Goal: Task Accomplishment & Management: Complete application form

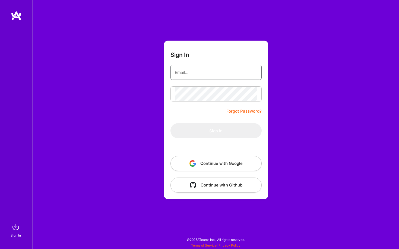
click at [184, 73] on input "email" at bounding box center [216, 73] width 82 height 14
type input "[PERSON_NAME][EMAIL_ADDRESS][DOMAIN_NAME]"
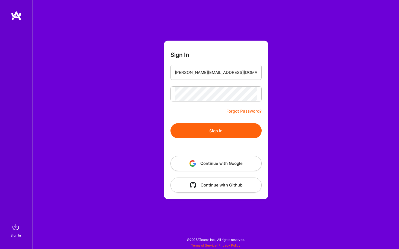
click at [210, 130] on button "Sign In" at bounding box center [215, 130] width 91 height 15
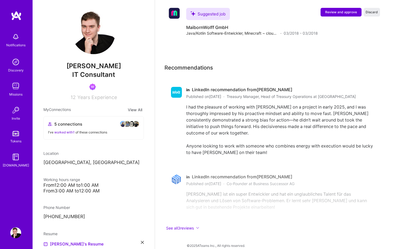
scroll to position [1031, 0]
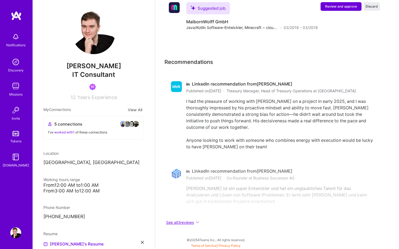
click at [200, 225] on button "See all 3 reviews" at bounding box center [272, 223] width 217 height 6
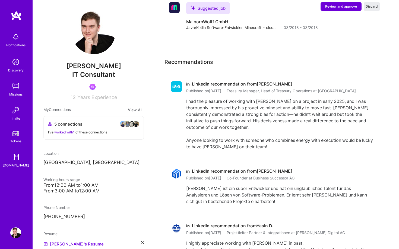
scroll to position [1099, 0]
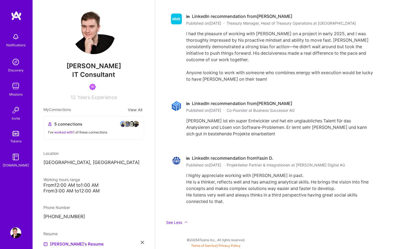
click at [13, 37] on img at bounding box center [15, 36] width 11 height 11
click at [17, 37] on div "Notifications Discovery Missions Invite Tokens [DOMAIN_NAME]" at bounding box center [16, 99] width 33 height 138
click at [17, 65] on img at bounding box center [15, 62] width 11 height 11
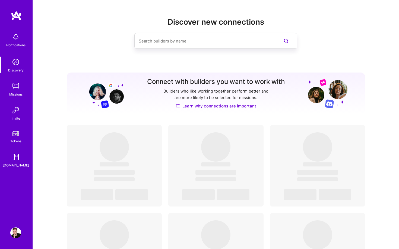
click at [17, 85] on img at bounding box center [15, 86] width 11 height 11
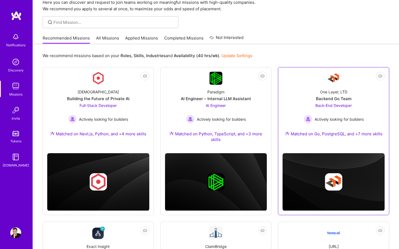
scroll to position [73, 0]
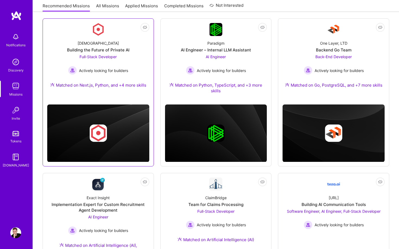
click at [130, 84] on div "Matched on Next.js, Python, and +4 more skills" at bounding box center [98, 85] width 96 height 6
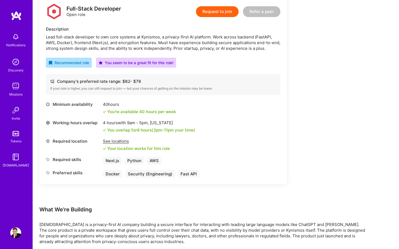
scroll to position [142, 0]
click at [215, 12] on button "Request to join" at bounding box center [217, 12] width 43 height 11
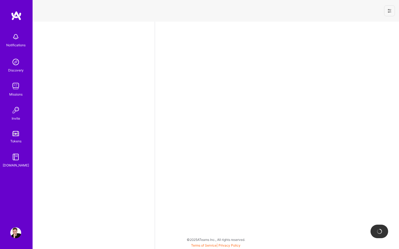
select select "US"
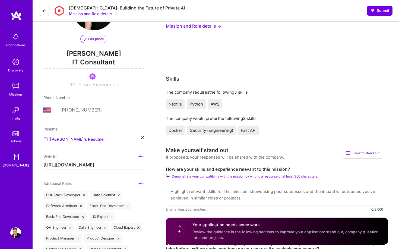
scroll to position [107, 0]
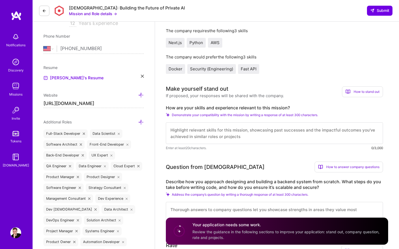
click at [208, 128] on textarea at bounding box center [274, 134] width 217 height 22
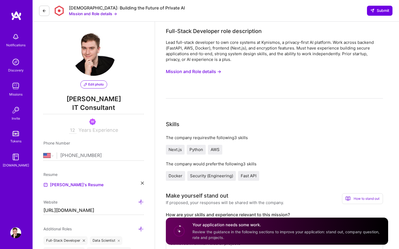
scroll to position [0, 0]
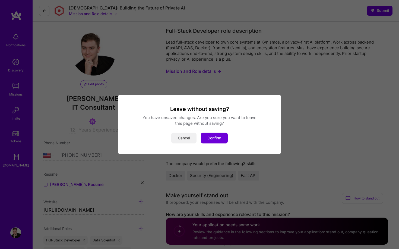
click at [181, 140] on button "Cancel" at bounding box center [183, 138] width 25 height 11
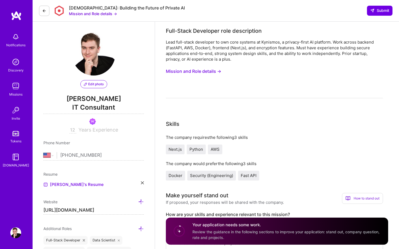
click at [85, 14] on button "Mission and Role details →" at bounding box center [93, 14] width 48 height 6
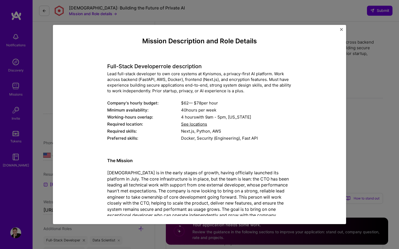
scroll to position [159, 0]
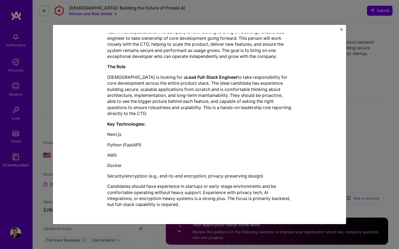
click at [340, 30] on img "Close" at bounding box center [341, 29] width 3 height 3
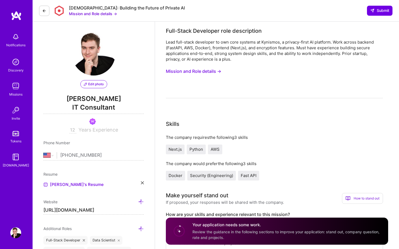
scroll to position [143, 0]
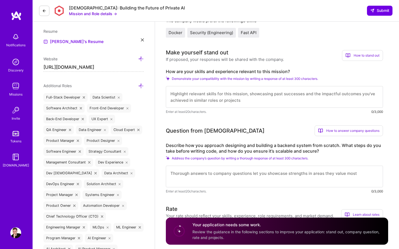
click at [232, 89] on textarea at bounding box center [274, 97] width 217 height 22
click at [232, 92] on textarea at bounding box center [274, 97] width 217 height 22
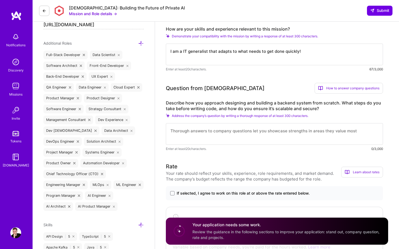
scroll to position [187, 0]
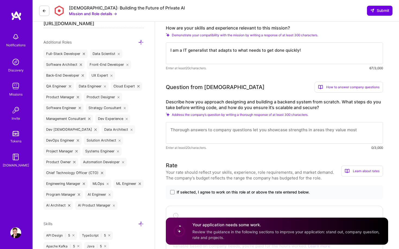
type textarea "I am a IT generalist that adapts to what needs to get done quickly!"
click at [227, 66] on div "Enter at least 20 characters. 67/3,000" at bounding box center [274, 68] width 217 height 6
drag, startPoint x: 169, startPoint y: 98, endPoint x: 324, endPoint y: 98, distance: 154.6
click at [324, 98] on div "Question from Kynismos How to answer company questions Mastering company questi…" at bounding box center [274, 116] width 217 height 69
click at [252, 135] on textarea at bounding box center [274, 133] width 217 height 22
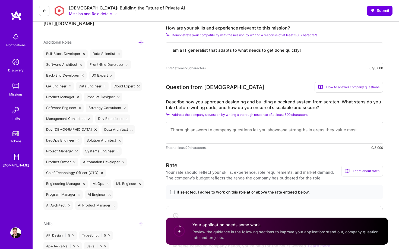
click at [255, 131] on textarea at bounding box center [274, 133] width 217 height 22
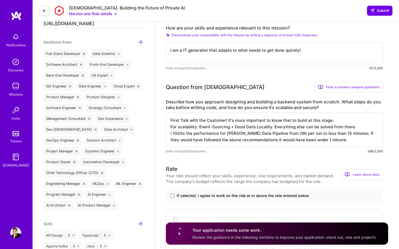
click at [357, 134] on textarea "First Talk with the Customer! It's more important to know that to build at this…" at bounding box center [274, 130] width 217 height 35
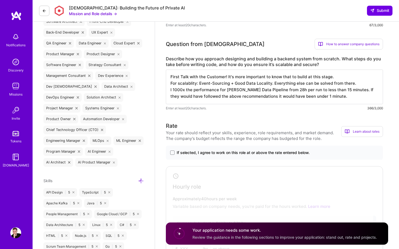
scroll to position [283, 0]
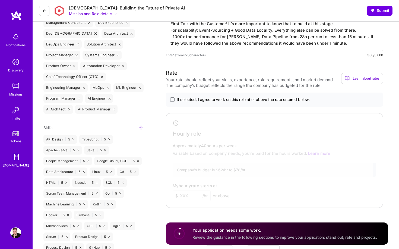
type textarea "First Talk with the Customer! It's more important to know that to build at this…"
click at [181, 86] on div "Your rate should reflect your skills, experience, role requirements, and market…" at bounding box center [253, 82] width 175 height 11
click at [181, 100] on span "If selected, I agree to work on this role at or above the rate entered below." at bounding box center [243, 99] width 133 height 5
click at [0, 0] on input "If selected, I agree to work on this role at or above the rate entered below." at bounding box center [0, 0] width 0 height 0
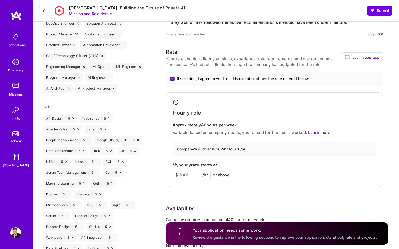
scroll to position [307, 0]
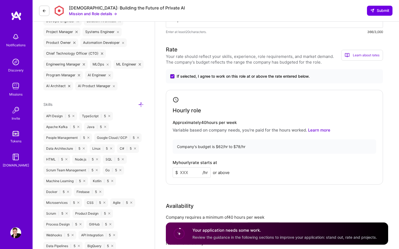
click at [193, 174] on input at bounding box center [191, 173] width 38 height 11
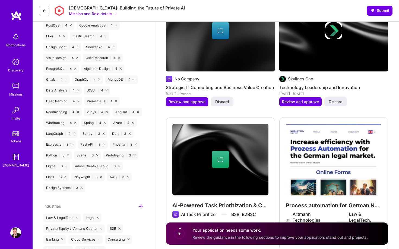
scroll to position [874, 0]
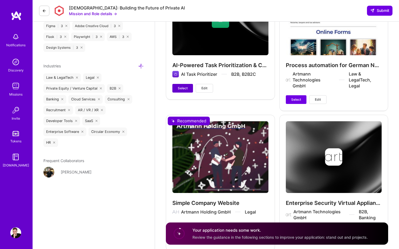
type input "75"
click at [185, 87] on span "Select" at bounding box center [183, 88] width 10 height 5
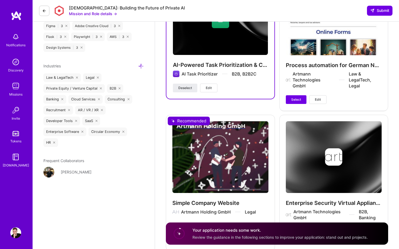
scroll to position [958, 0]
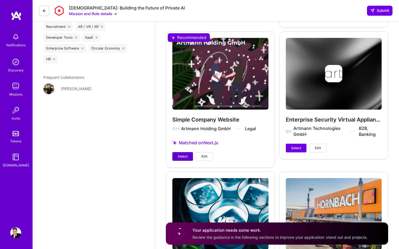
click at [183, 154] on span "Select" at bounding box center [183, 156] width 10 height 5
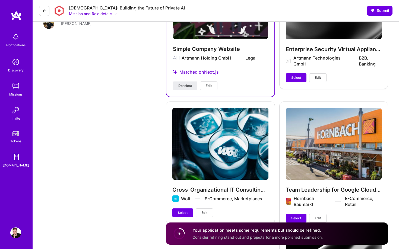
scroll to position [1084, 0]
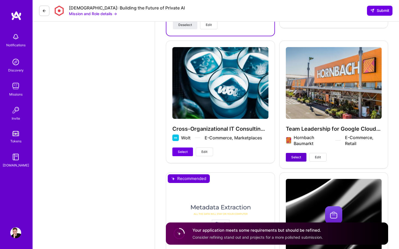
click at [300, 160] on span "Select" at bounding box center [296, 157] width 10 height 5
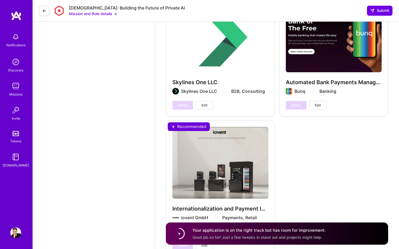
scroll to position [1460, 0]
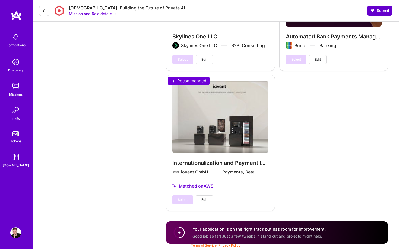
click at [380, 10] on span "Submit" at bounding box center [379, 10] width 19 height 5
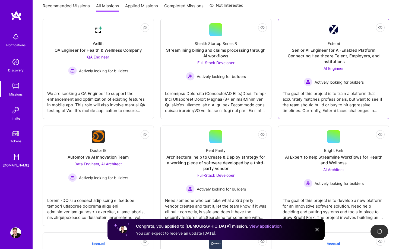
scroll to position [120, 0]
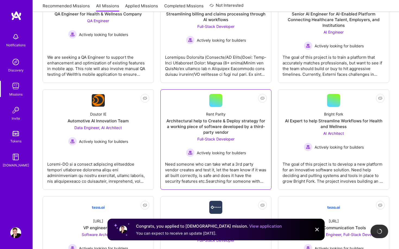
click at [218, 118] on div "Rent Parity Architectural help to Create & Deploy strategy for a working piece …" at bounding box center [216, 132] width 102 height 50
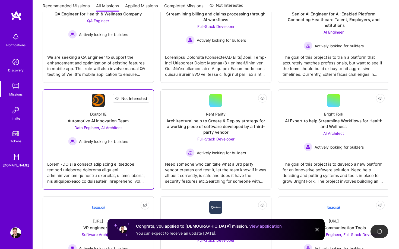
scroll to position [88, 0]
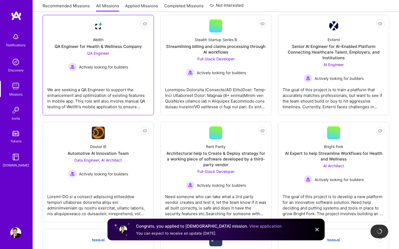
click at [122, 82] on link "Not Interested Wellth QA Engineer for Health & Wellness Company QA Engineer Act…" at bounding box center [98, 65] width 102 height 91
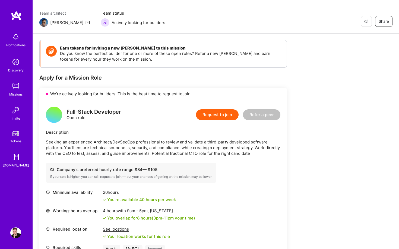
scroll to position [93, 0]
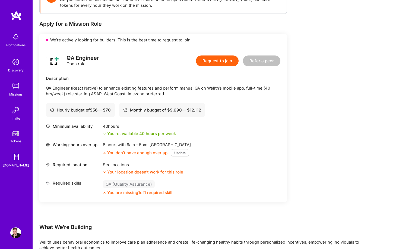
click at [215, 60] on button "Request to join" at bounding box center [217, 61] width 43 height 11
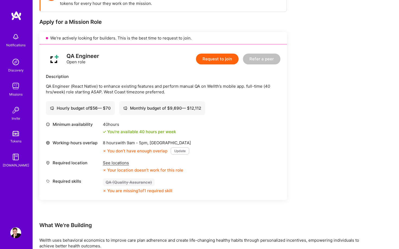
scroll to position [96, 0]
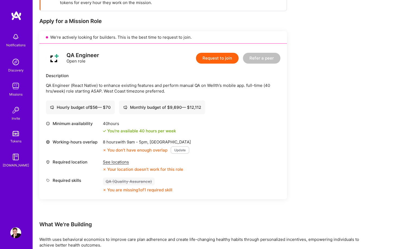
click at [182, 152] on button "Update" at bounding box center [180, 150] width 18 height 7
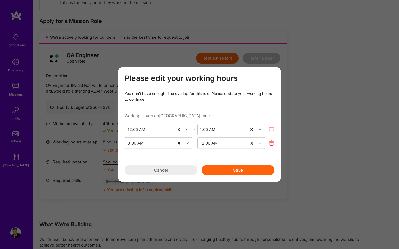
click at [272, 143] on icon "modal" at bounding box center [271, 143] width 6 height 6
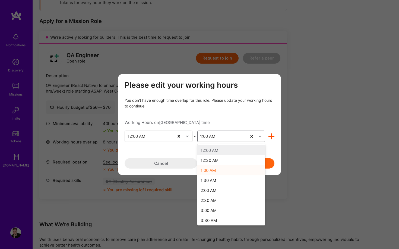
click at [207, 136] on div "1:00 AM" at bounding box center [207, 137] width 15 height 6
click at [210, 150] on div "12:00 AM" at bounding box center [231, 150] width 68 height 10
click at [209, 134] on div "1:00 AM" at bounding box center [207, 137] width 15 height 6
click at [201, 135] on div "1:00 AM" at bounding box center [207, 137] width 15 height 6
click at [207, 172] on div "1:00 AM" at bounding box center [231, 170] width 68 height 10
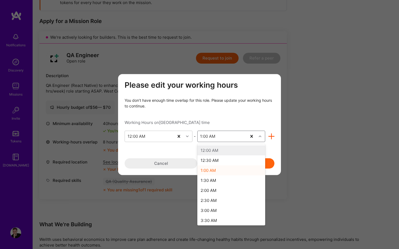
click at [203, 138] on div "1:00 AM" at bounding box center [207, 137] width 15 height 6
click at [215, 219] on div "11:30 PM" at bounding box center [231, 219] width 68 height 10
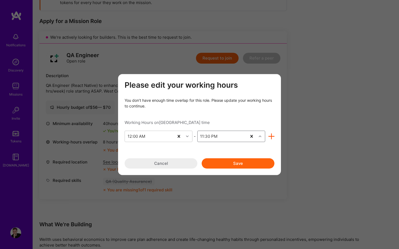
click at [211, 138] on div "11:30 PM" at bounding box center [208, 137] width 17 height 6
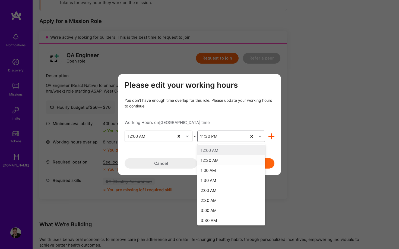
click at [225, 154] on div "12:00 AM" at bounding box center [231, 150] width 68 height 10
click at [225, 151] on div "12:00 AM" at bounding box center [231, 150] width 68 height 10
click at [208, 219] on div "11:30 PM" at bounding box center [231, 219] width 68 height 10
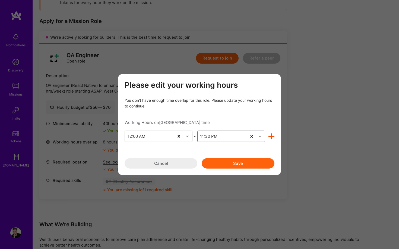
click at [212, 127] on div "Please edit your working hours You don’t have enough time overlap for this role…" at bounding box center [199, 125] width 150 height 88
click at [210, 137] on div "11:30 PM" at bounding box center [208, 137] width 17 height 6
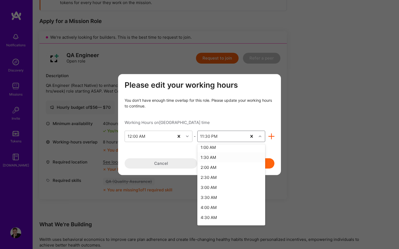
scroll to position [0, 0]
click at [216, 171] on div "1:00 AM" at bounding box center [231, 170] width 68 height 10
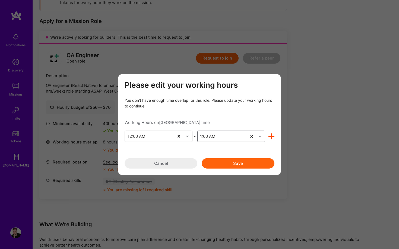
click at [222, 134] on div "1:00 AM" at bounding box center [221, 136] width 49 height 11
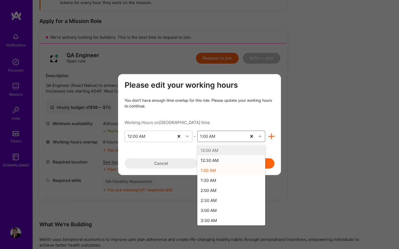
click at [186, 150] on div "Please edit your working hours You don’t have enough time overlap for this role…" at bounding box center [199, 125] width 150 height 88
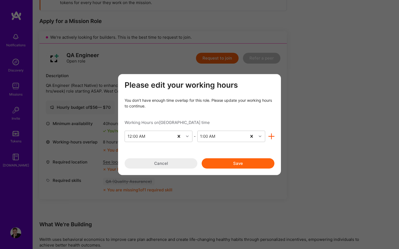
click at [220, 164] on button "Save" at bounding box center [237, 163] width 73 height 10
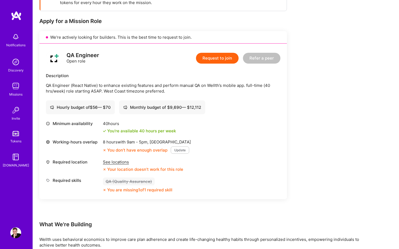
click at [182, 149] on button "Update" at bounding box center [180, 150] width 18 height 7
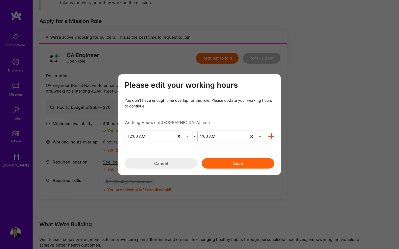
click at [268, 136] on div "modal" at bounding box center [269, 136] width 9 height 6
click at [270, 136] on icon "modal" at bounding box center [271, 136] width 6 height 6
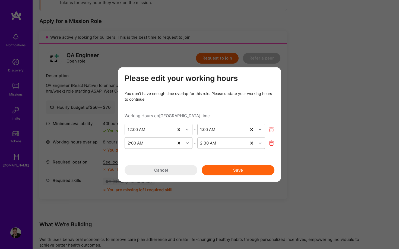
click at [152, 138] on div "2:00 AM" at bounding box center [149, 143] width 49 height 11
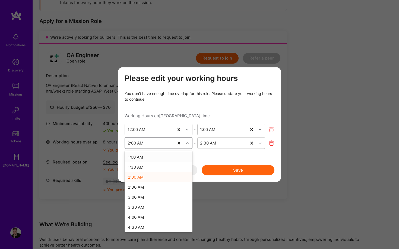
click at [150, 161] on div "1:00 AM" at bounding box center [158, 157] width 68 height 10
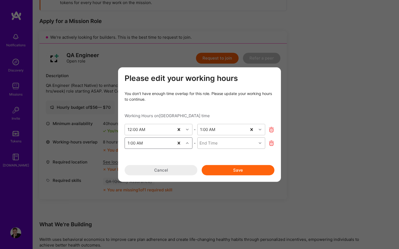
click at [229, 146] on div "End Time" at bounding box center [226, 143] width 59 height 11
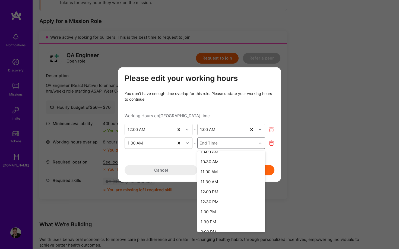
scroll to position [402, 0]
click at [211, 218] on div "12:00 AM" at bounding box center [231, 216] width 68 height 10
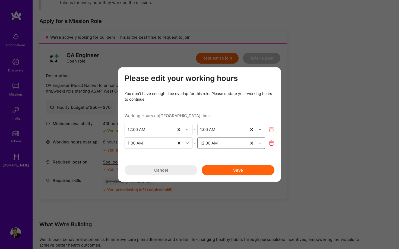
click at [241, 174] on button "Save" at bounding box center [237, 170] width 73 height 10
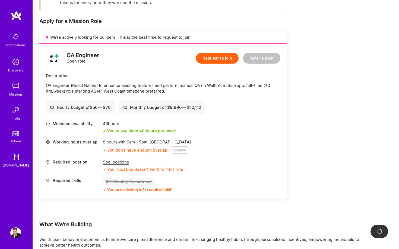
scroll to position [98, 0]
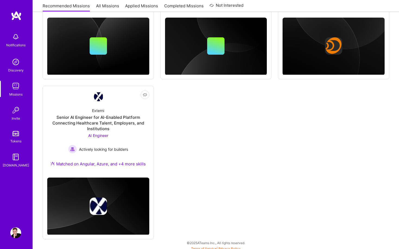
scroll to position [484, 0]
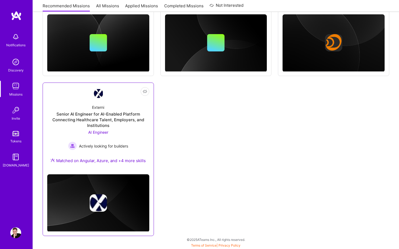
click at [113, 116] on div "Senior AI Engineer for AI-Enabled Platform Connecting Healthcare Talent, Employ…" at bounding box center [98, 119] width 102 height 17
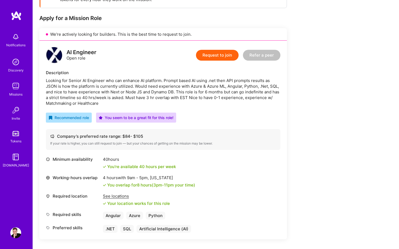
scroll to position [130, 0]
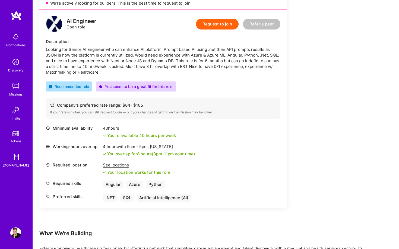
click at [216, 25] on button "Request to join" at bounding box center [217, 24] width 43 height 11
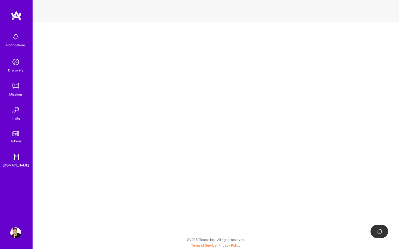
select select "US"
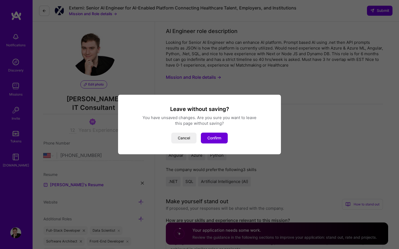
click at [204, 98] on div "Leave without saving? You have unsaved changes. Are you sure you want to leave …" at bounding box center [199, 125] width 163 height 60
click at [185, 139] on button "Cancel" at bounding box center [183, 138] width 25 height 11
click at [217, 142] on button "Confirm" at bounding box center [214, 138] width 27 height 11
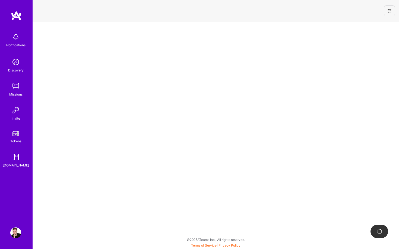
select select "US"
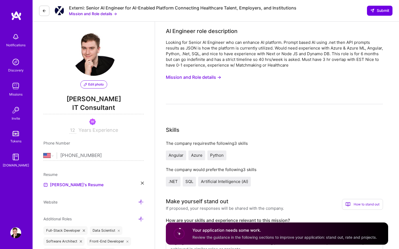
click at [17, 42] on img at bounding box center [15, 36] width 11 height 11
click at [17, 42] on div "Notifications Discovery Missions Invite Tokens A.Guide" at bounding box center [16, 99] width 33 height 138
click at [19, 91] on img at bounding box center [15, 86] width 11 height 11
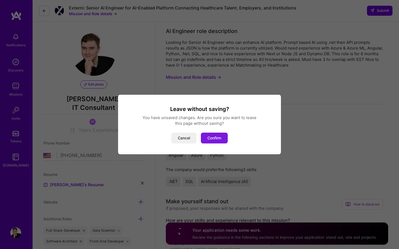
click at [214, 134] on button "Confirm" at bounding box center [214, 138] width 27 height 11
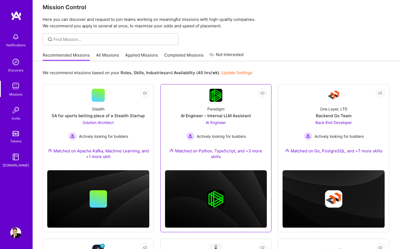
scroll to position [8, 0]
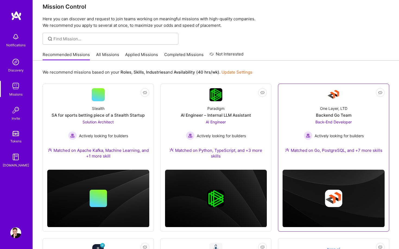
click at [321, 149] on div "Matched on Go, PostgreSQL, and +7 more skills" at bounding box center [333, 151] width 97 height 6
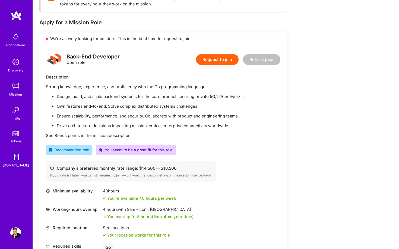
scroll to position [117, 0]
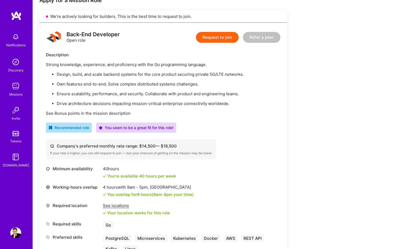
click at [219, 36] on button "Request to join" at bounding box center [217, 37] width 43 height 11
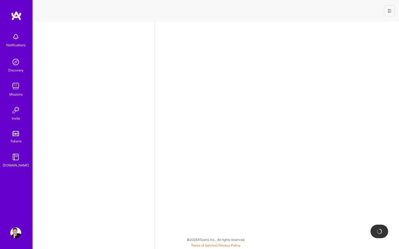
select select "US"
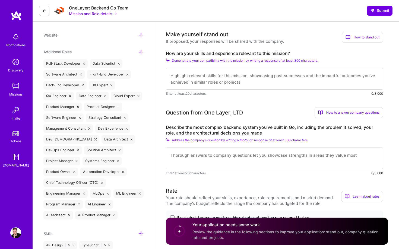
scroll to position [149, 0]
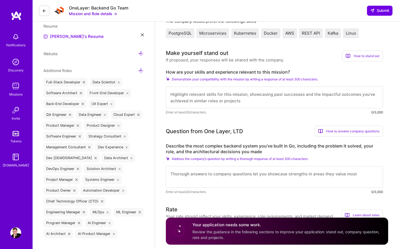
click at [223, 104] on textarea at bounding box center [274, 98] width 217 height 22
paste textarea "I am a IT generalist that adapts to what needs to get done quickly!"
click at [210, 95] on textarea "I am a IT generalist that adapts to what needs to get done quickly!" at bounding box center [274, 98] width 217 height 22
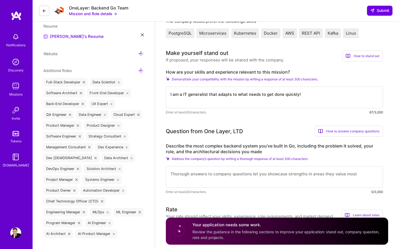
click at [210, 95] on textarea "I am a IT generalist that adapts to what needs to get done quickly!" at bounding box center [274, 98] width 217 height 22
click at [247, 96] on textarea "I am a IT generalist who adapts to what needs to get done quickly!" at bounding box center [274, 98] width 217 height 22
click at [263, 93] on textarea "I am a IT generalist who adapts to what's needs to get done quickly!" at bounding box center [274, 98] width 217 height 22
click at [267, 94] on textarea "I am a IT generalist who adapts to what's needed to get done quickly!" at bounding box center [274, 98] width 217 height 22
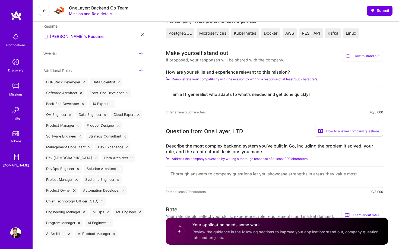
click at [281, 94] on textarea "I am a IT generalist who adapts to what's needed and get done quickly!" at bounding box center [274, 98] width 217 height 22
click at [286, 95] on textarea "I am a IT generalist who adapts to what's needed and get's done quickly!" at bounding box center [274, 98] width 217 height 22
click at [329, 59] on div "Make yourself stand out If proposed, your responses will be shared with the com…" at bounding box center [274, 56] width 217 height 14
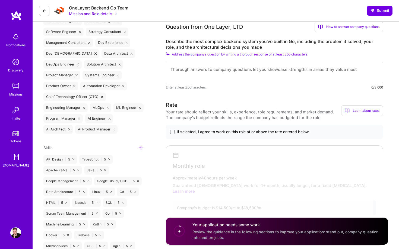
click at [320, 77] on textarea at bounding box center [274, 73] width 217 height 22
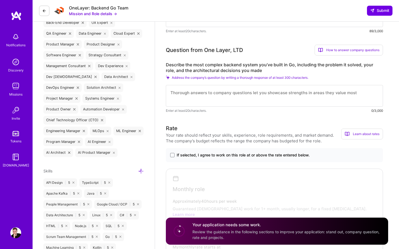
scroll to position [226, 0]
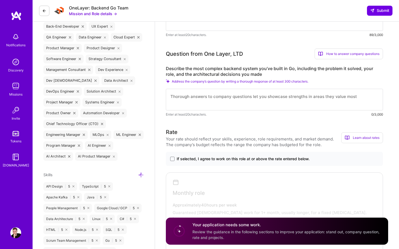
click at [308, 101] on textarea at bounding box center [274, 100] width 217 height 22
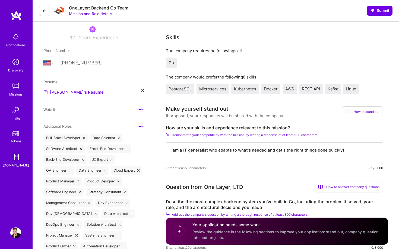
scroll to position [93, 0]
click at [313, 145] on textarea "I am a IT generalist who adapts to what's needed and get's the right things don…" at bounding box center [274, 153] width 217 height 22
click at [350, 149] on textarea "I am a IT generalist who adapts to what's needed and get's the right things don…" at bounding box center [274, 153] width 217 height 22
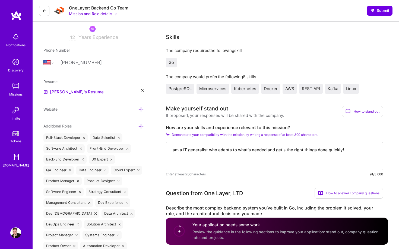
paste textarea "✨ Client Feedback ✨: - *"Lars demonstrated strong bias for action—his decisiven…"
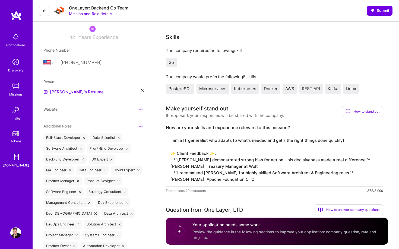
click at [270, 168] on textarea "I am a IT generalist who adapts to what's needed and get's the right things don…" at bounding box center [274, 160] width 217 height 54
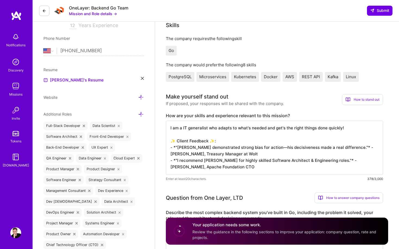
scroll to position [106, 0]
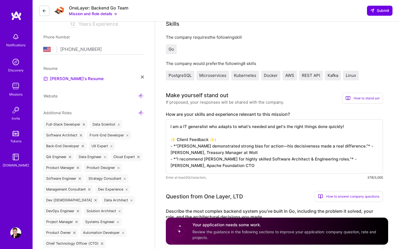
click at [211, 168] on textarea "I am a IT generalist who adapts to what's needed and get's the right things don…" at bounding box center [274, 147] width 217 height 54
click at [251, 165] on textarea "I am a IT generalist who adapts to what's needed and get's the right things don…" at bounding box center [274, 147] width 217 height 54
click at [196, 164] on textarea "I am a IT generalist who adapts to what's needed and get's the right things don…" at bounding box center [274, 147] width 217 height 54
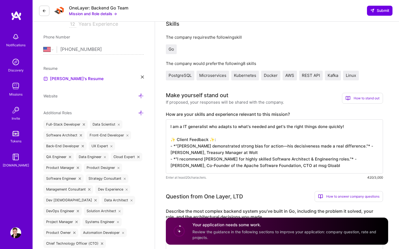
scroll to position [108, 0]
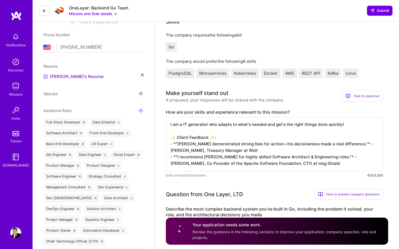
click at [260, 153] on textarea "I am a IT generalist who adapts to what's needed and get's the right things don…" at bounding box center [274, 144] width 217 height 54
drag, startPoint x: 298, startPoint y: 153, endPoint x: 302, endPoint y: 153, distance: 4.1
click at [298, 153] on textarea "I am a IT generalist who adapts to what's needed and get's the right things don…" at bounding box center [274, 144] width 217 height 54
click at [342, 158] on textarea "I am a IT generalist who adapts to what's needed and get's the right things don…" at bounding box center [274, 144] width 217 height 54
drag, startPoint x: 174, startPoint y: 164, endPoint x: 167, endPoint y: 164, distance: 6.8
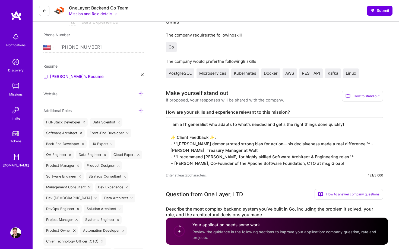
click at [167, 164] on textarea "I am a IT generalist who adapts to what's needed and get's the right things don…" at bounding box center [274, 144] width 217 height 54
click at [346, 145] on textarea "I am a IT generalist who adapts to what's needed and get's the right things don…" at bounding box center [274, 144] width 217 height 54
paste textarea "~"
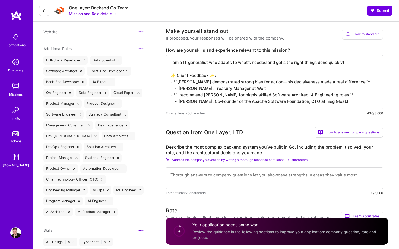
scroll to position [176, 0]
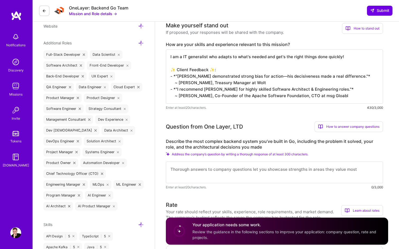
click at [362, 95] on textarea "I am a IT generalist who adapts to what's needed and get's the right things don…" at bounding box center [274, 77] width 217 height 54
drag, startPoint x: 332, startPoint y: 98, endPoint x: 383, endPoint y: 97, distance: 50.7
paste textarea "al"
type textarea "I am a IT generalist who adapts to what's needed and get's the right things don…"
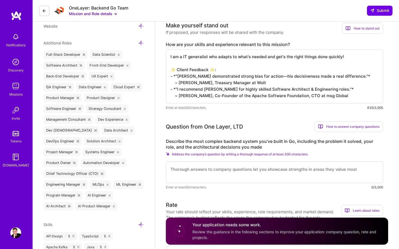
click at [260, 158] on div "Describe the most complex backend system you’ve built in Go, including the prob…" at bounding box center [274, 165] width 217 height 52
click at [254, 170] on textarea at bounding box center [274, 173] width 217 height 22
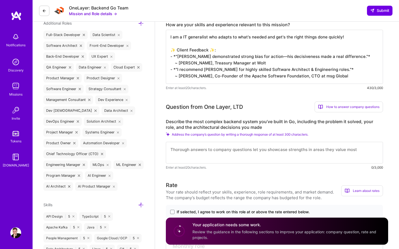
scroll to position [198, 0]
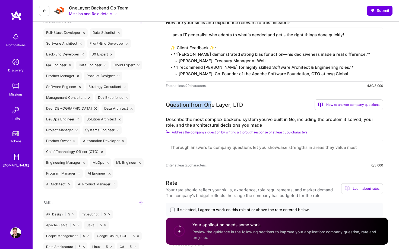
drag, startPoint x: 169, startPoint y: 105, endPoint x: 212, endPoint y: 105, distance: 43.1
click at [212, 105] on div "Question from One Layer, LTD" at bounding box center [204, 105] width 77 height 8
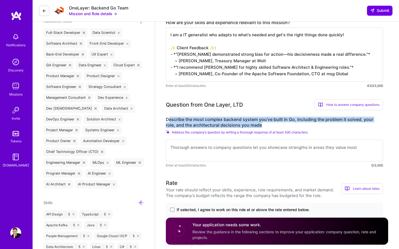
drag, startPoint x: 168, startPoint y: 119, endPoint x: 303, endPoint y: 124, distance: 135.7
click at [303, 124] on label "Describe the most complex backend system you’ve built in Go, including the prob…" at bounding box center [274, 122] width 217 height 11
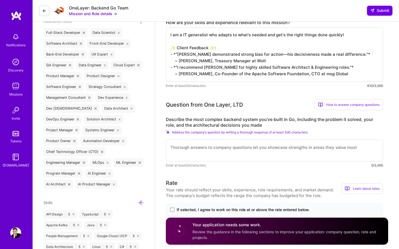
click at [245, 156] on textarea at bounding box center [274, 151] width 217 height 22
click at [251, 155] on textarea at bounding box center [274, 151] width 217 height 22
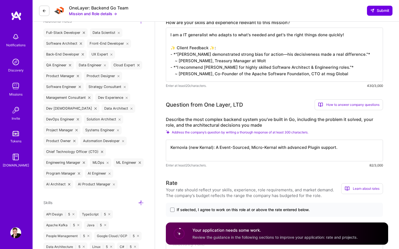
click at [195, 154] on textarea "Kernovia (new Kernal): A Event-Sourced, Micro-Kernal with advanced Plugin suppo…" at bounding box center [274, 151] width 217 height 22
click at [204, 150] on textarea "Kernovia (new Kernal): A Event-Sourced, Micro-Kernal with advanced Plugin suppo…" at bounding box center [274, 151] width 217 height 22
paste textarea "is a cutting-edge, enterprise-grade micro-kernel architecture that provides the…"
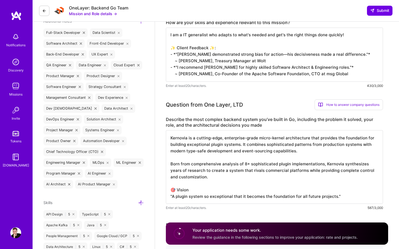
click at [204, 149] on textarea "Kernovia is a cutting-edge, enterprise-grade micro-kernel architecture that pro…" at bounding box center [274, 167] width 217 height 74
click at [341, 197] on textarea "Kernovia is a cutting-edge, enterprise-grade micro-kernel architecture that pro…" at bounding box center [274, 167] width 217 height 74
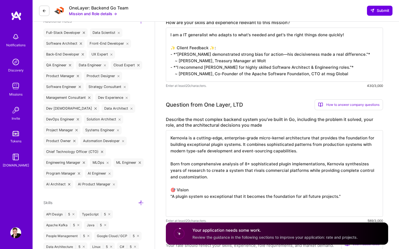
scroll to position [1, 0]
paste textarea "Native"
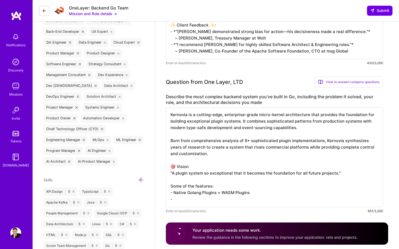
scroll to position [233, 0]
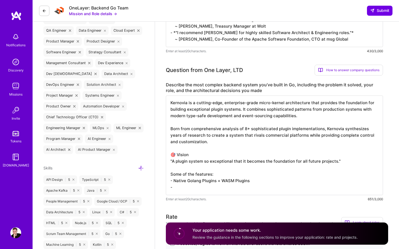
click at [213, 185] on textarea "Kernovia is a cutting-edge, enterprise-grade micro-kernel architecture that pro…" at bounding box center [274, 146] width 217 height 100
drag, startPoint x: 212, startPoint y: 186, endPoint x: 159, endPoint y: 186, distance: 53.1
paste textarea "CQRS Patterns: Separate command and query responsibilities Event Store: Persist…"
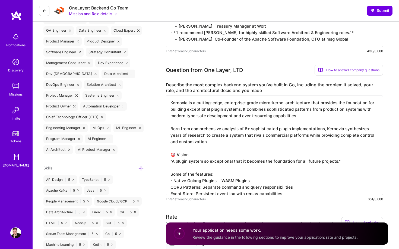
scroll to position [0, 0]
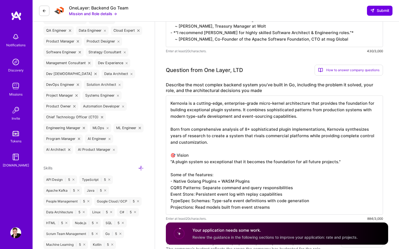
click at [239, 180] on textarea "Kernovia is a cutting-edge, enterprise-grade micro-kernel architecture that pro…" at bounding box center [274, 155] width 217 height 119
click at [216, 184] on textarea "Kernovia is a cutting-edge, enterprise-grade micro-kernel architecture that pro…" at bounding box center [274, 155] width 217 height 119
click at [209, 182] on textarea "Kernovia is a cutting-edge, enterprise-grade micro-kernel architecture that pro…" at bounding box center [274, 155] width 217 height 119
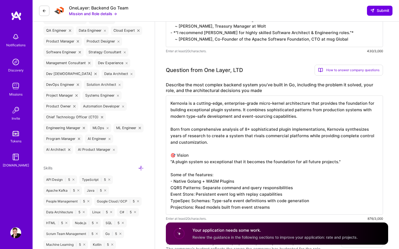
click at [173, 182] on textarea "Kernovia is a cutting-edge, enterprise-grade micro-kernel architecture that pro…" at bounding box center [274, 155] width 217 height 119
paste textarea "Plugins"
click at [217, 181] on textarea "Kernovia is a cutting-edge, enterprise-grade micro-kernel architecture that pro…" at bounding box center [274, 155] width 217 height 119
click at [236, 181] on textarea "Kernovia is a cutting-edge, enterprise-grade micro-kernel architecture that pro…" at bounding box center [274, 155] width 217 height 119
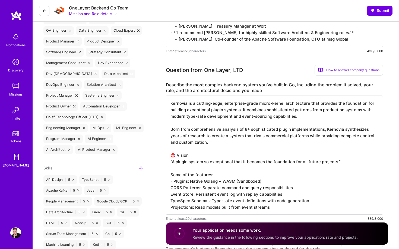
click at [171, 186] on textarea "Kernovia is a cutting-edge, enterprise-grade micro-kernel architecture that pro…" at bounding box center [274, 155] width 217 height 119
click at [182, 211] on textarea "Kernovia is a cutting-edge, enterprise-grade micro-kernel architecture that pro…" at bounding box center [274, 155] width 217 height 119
click at [182, 207] on textarea "Kernovia is a cutting-edge, enterprise-grade micro-kernel architecture that pro…" at bounding box center [274, 155] width 217 height 119
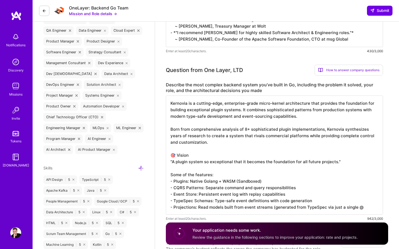
click at [363, 206] on textarea "Kernovia is a cutting-edge, enterprise-grade micro-kernel architecture that pro…" at bounding box center [274, 155] width 217 height 119
paste textarea "Projections"
click at [258, 104] on textarea "Kernovia is a cutting-edge, enterprise-grade micro-kernel architecture that pro…" at bounding box center [274, 162] width 217 height 132
paste textarea "Multi-Tenant"
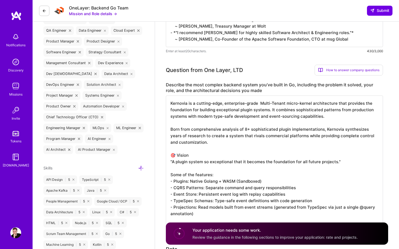
click at [260, 103] on textarea "Kernovia is a cutting-edge, enterprise-grade Multi-Tenant micro-kernel architec…" at bounding box center [274, 162] width 217 height 132
drag, startPoint x: 283, startPoint y: 103, endPoint x: 283, endPoint y: 110, distance: 7.6
click at [283, 110] on textarea "Kernovia is a cutting-edge, enterprise-grade Multi-Tenant micro-kernel architec…" at bounding box center [274, 162] width 217 height 132
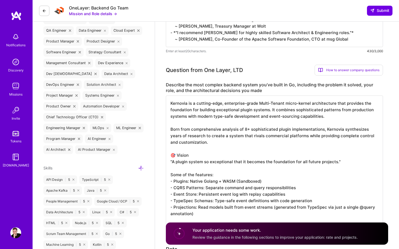
drag, startPoint x: 185, startPoint y: 129, endPoint x: 342, endPoint y: 129, distance: 156.5
click at [342, 129] on textarea "Kernovia is a cutting-edge, enterprise-grade Multi-Tenant micro-kernel architec…" at bounding box center [274, 162] width 217 height 132
drag, startPoint x: 202, startPoint y: 141, endPoint x: 168, endPoint y: 127, distance: 37.0
click at [168, 127] on textarea "Kernovia is a cutting-edge, enterprise-grade Multi-Tenant micro-kernel architec…" at bounding box center [274, 162] width 217 height 132
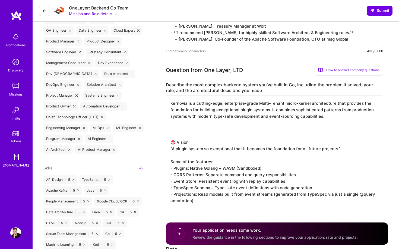
scroll to position [0, 0]
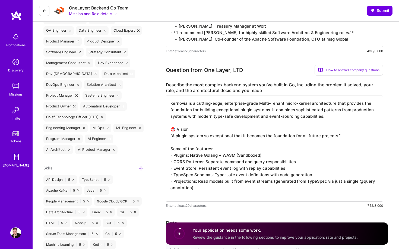
drag, startPoint x: 341, startPoint y: 136, endPoint x: 169, endPoint y: 136, distance: 171.4
click at [169, 136] on textarea "Kernovia is a cutting-edge, enterprise-grade Multi-Tenant micro-kernel architec…" at bounding box center [274, 149] width 217 height 106
click at [188, 135] on textarea "Kernovia is a cutting-edge, enterprise-grade Multi-Tenant micro-kernel architec…" at bounding box center [274, 149] width 217 height 106
click at [206, 193] on textarea "Kernovia is a cutting-edge, enterprise-grade Multi-Tenant micro-kernel architec…" at bounding box center [274, 149] width 217 height 106
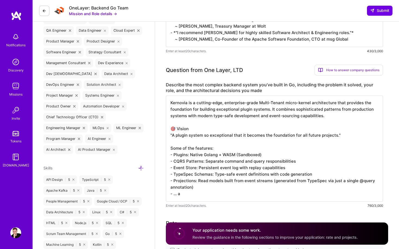
drag, startPoint x: 174, startPoint y: 196, endPoint x: 213, endPoint y: 190, distance: 39.8
click at [213, 190] on textarea "Kernovia is a cutting-edge, enterprise-grade Multi-Tenant micro-kernel architec…" at bounding box center [274, 149] width 217 height 106
click at [203, 195] on textarea "Kernovia is a cutting-edge, enterprise-grade Multi-Tenant micro-kernel architec…" at bounding box center [274, 149] width 217 height 106
drag, startPoint x: 174, startPoint y: 194, endPoint x: 199, endPoint y: 194, distance: 25.2
click at [199, 194] on textarea "Kernovia is a cutting-edge, enterprise-grade Multi-Tenant micro-kernel architec…" at bounding box center [274, 149] width 217 height 106
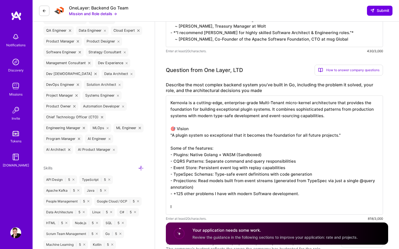
type textarea "Kernovia is a cutting-edge, enterprise-grade Multi-Tenant micro-kernel architec…"
click at [201, 187] on textarea "Kernovia is a cutting-edge, enterprise-grade Multi-Tenant micro-kernel architec…" at bounding box center [274, 155] width 217 height 119
click at [239, 85] on label "Describe the most complex backend system you’ve built in Go, including the prob…" at bounding box center [274, 87] width 217 height 11
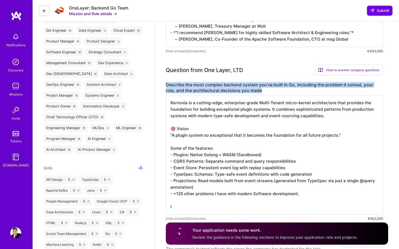
click at [239, 85] on label "Describe the most complex backend system you’ve built in Go, including the prob…" at bounding box center [274, 87] width 217 height 11
copy label "Describe the most complex backend system you’ve built in Go, including the prob…"
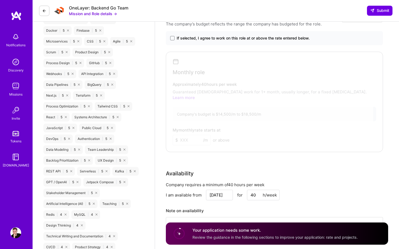
scroll to position [456, 0]
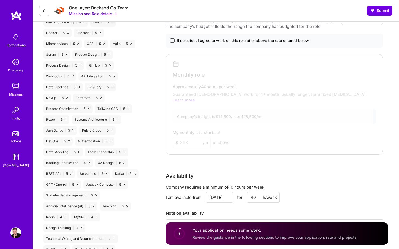
click at [172, 41] on span at bounding box center [172, 41] width 4 height 4
click at [0, 0] on input "If selected, I agree to work on this role at or above the rate entered below." at bounding box center [0, 0] width 0 height 0
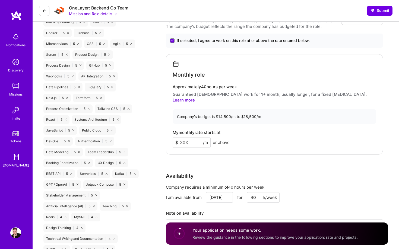
click at [185, 137] on input at bounding box center [191, 142] width 38 height 11
type input "15000"
click at [229, 172] on div "Availability" at bounding box center [274, 176] width 217 height 8
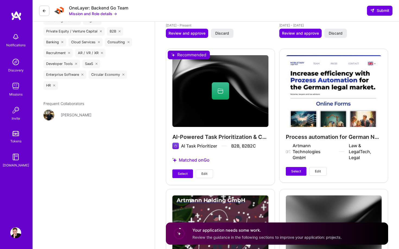
scroll to position [927, 0]
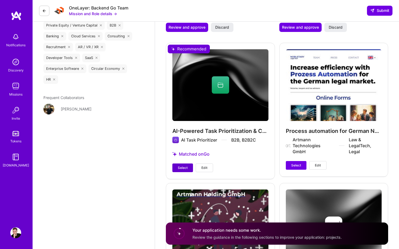
click at [187, 166] on span "Select" at bounding box center [183, 168] width 10 height 5
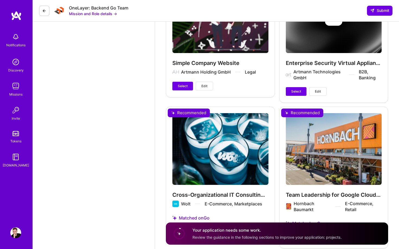
scroll to position [1184, 0]
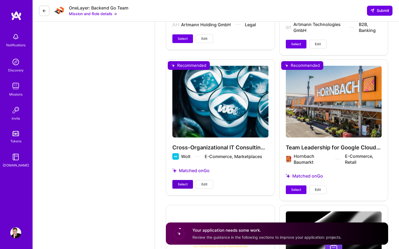
click at [181, 182] on span "Select" at bounding box center [183, 184] width 10 height 5
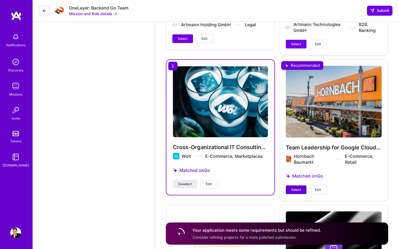
click at [287, 186] on button "Select" at bounding box center [296, 190] width 21 height 9
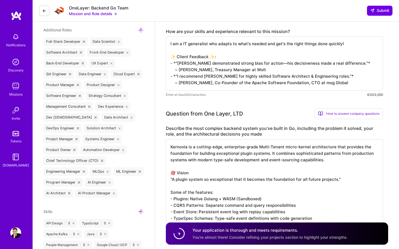
scroll to position [187, 0]
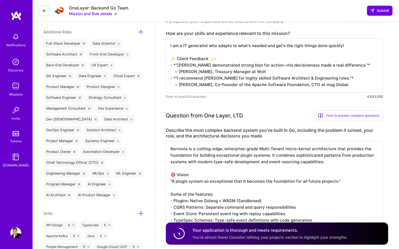
click at [210, 53] on textarea "I am a IT generalist who adapts to what's needed and get's the right things don…" at bounding box center [274, 66] width 217 height 54
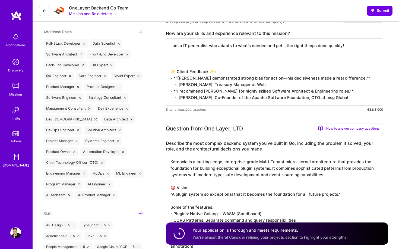
paste textarea "- ✅ Real active programmer that understands the Sofware Development Stack from …"
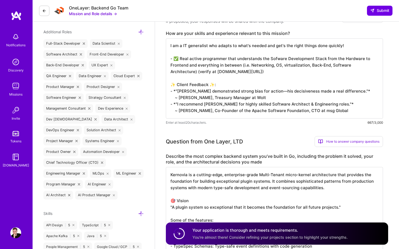
drag, startPoint x: 179, startPoint y: 59, endPoint x: 241, endPoint y: 65, distance: 62.4
click at [241, 65] on textarea "I am a IT generalist who adapts to what's needed and get's the right things don…" at bounding box center [274, 79] width 217 height 80
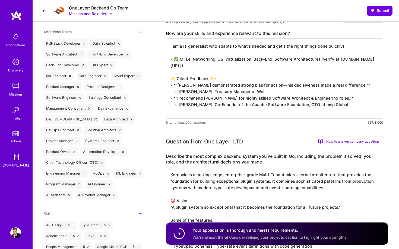
scroll to position [0, 0]
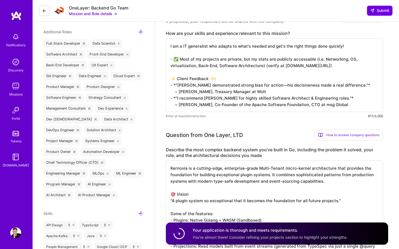
drag, startPoint x: 266, startPoint y: 67, endPoint x: 313, endPoint y: 62, distance: 47.4
click at [313, 62] on textarea "I am a IT generalist who adapts to what's needed and get's the right things don…" at bounding box center [274, 76] width 217 height 74
click at [230, 68] on textarea "I am a IT generalist who adapts to what's needed and get's the right things don…" at bounding box center [274, 76] width 217 height 74
drag, startPoint x: 179, startPoint y: 58, endPoint x: 312, endPoint y: 59, distance: 132.9
click at [312, 59] on textarea "I am a IT generalist who adapts to what's needed and get's the right things don…" at bounding box center [274, 76] width 217 height 74
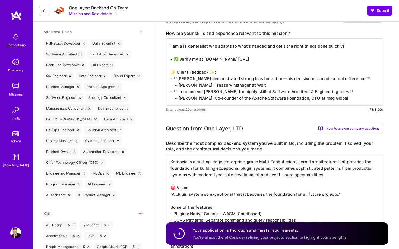
click at [180, 59] on textarea "I am a IT generalist who adapts to what's needed and get's the right things don…" at bounding box center [274, 72] width 217 height 67
click at [204, 60] on textarea "I am a IT generalist who adapts to what's needed and get's the right things don…" at bounding box center [274, 72] width 217 height 67
click at [203, 60] on textarea "I am a IT generalist who adapts to what's needed and get's the right things don…" at bounding box center [274, 72] width 217 height 67
click at [198, 60] on textarea "I am a IT generalist who adapts to what's needed and get's the right things don…" at bounding box center [274, 72] width 217 height 67
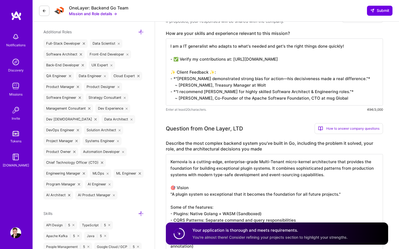
click at [216, 71] on textarea "I am a IT generalist who adapts to what's needed and get's the right things don…" at bounding box center [274, 72] width 217 height 67
click at [209, 58] on textarea "I am a IT generalist who adapts to what's needed and get's the right things don…" at bounding box center [274, 72] width 217 height 67
click at [220, 58] on textarea "I am a IT generalist who adapts to what's needed and get's the right things don…" at bounding box center [274, 72] width 217 height 67
click at [197, 61] on textarea "I am a IT generalist who adapts to what's needed and get's the right things don…" at bounding box center [274, 72] width 217 height 67
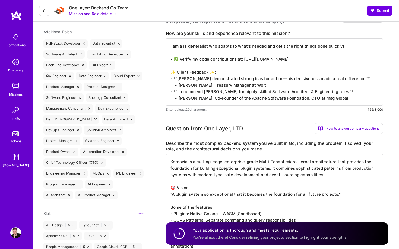
click at [230, 69] on textarea "I am a IT generalist who adapts to what's needed and get's the right things don…" at bounding box center [274, 72] width 217 height 67
click at [238, 79] on textarea "I am a IT generalist who adapts to what's needed and get's the right things don…" at bounding box center [274, 72] width 217 height 67
drag, startPoint x: 241, startPoint y: 60, endPoint x: 315, endPoint y: 60, distance: 74.0
click at [315, 60] on textarea "I am a IT generalist who adapts to what's needed and get's the right things don…" at bounding box center [274, 72] width 217 height 67
drag, startPoint x: 315, startPoint y: 60, endPoint x: 241, endPoint y: 61, distance: 73.5
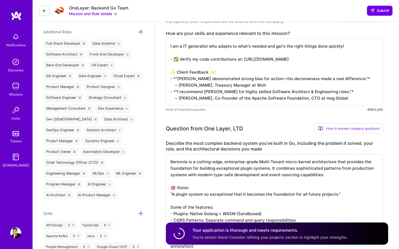
click at [241, 61] on textarea "I am a IT generalist who adapts to what's needed and get's the right things don…" at bounding box center [274, 72] width 217 height 67
type textarea "I am a IT generalist who adapts to what's needed and get's the right things don…"
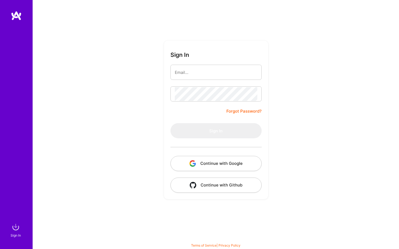
click at [187, 74] on input "email" at bounding box center [216, 73] width 82 height 14
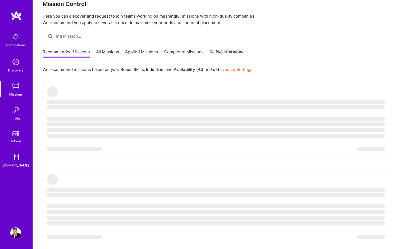
scroll to position [11, 0]
click at [145, 53] on link "Applied Missions" at bounding box center [141, 53] width 33 height 9
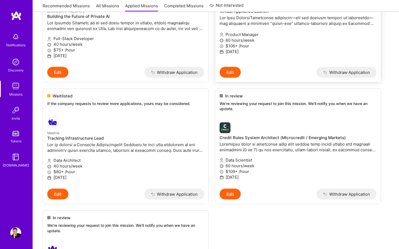
scroll to position [137, 0]
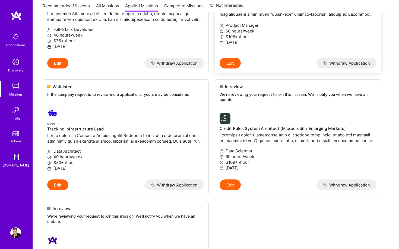
click at [274, 46] on div "Product Manager 60 hours/week $106+ /hour [DATE]" at bounding box center [297, 34] width 157 height 30
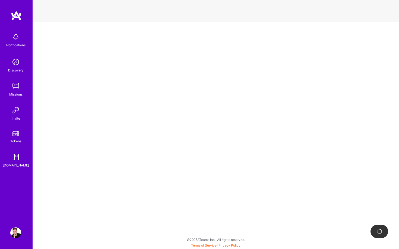
select select "US"
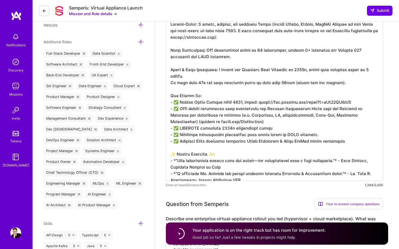
scroll to position [173, 0]
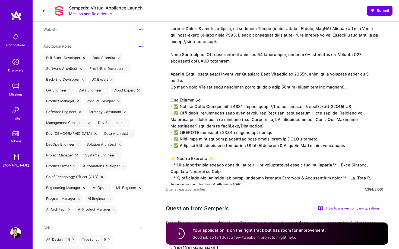
drag, startPoint x: 249, startPoint y: 178, endPoint x: 157, endPoint y: 155, distance: 94.8
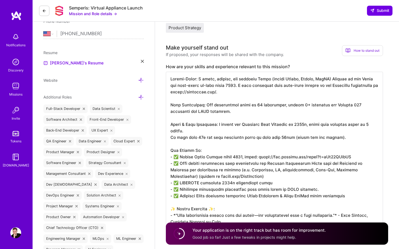
scroll to position [124, 0]
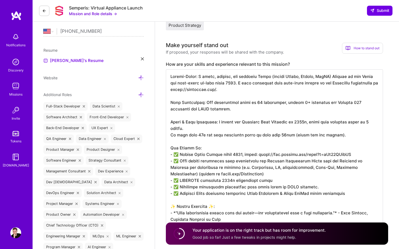
click at [236, 219] on textarea at bounding box center [274, 151] width 217 height 165
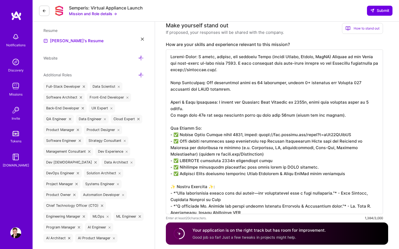
scroll to position [0, 0]
drag, startPoint x: 243, startPoint y: 151, endPoint x: 167, endPoint y: 138, distance: 77.6
click at [167, 138] on textarea at bounding box center [274, 132] width 217 height 165
